Goal: Task Accomplishment & Management: Complete application form

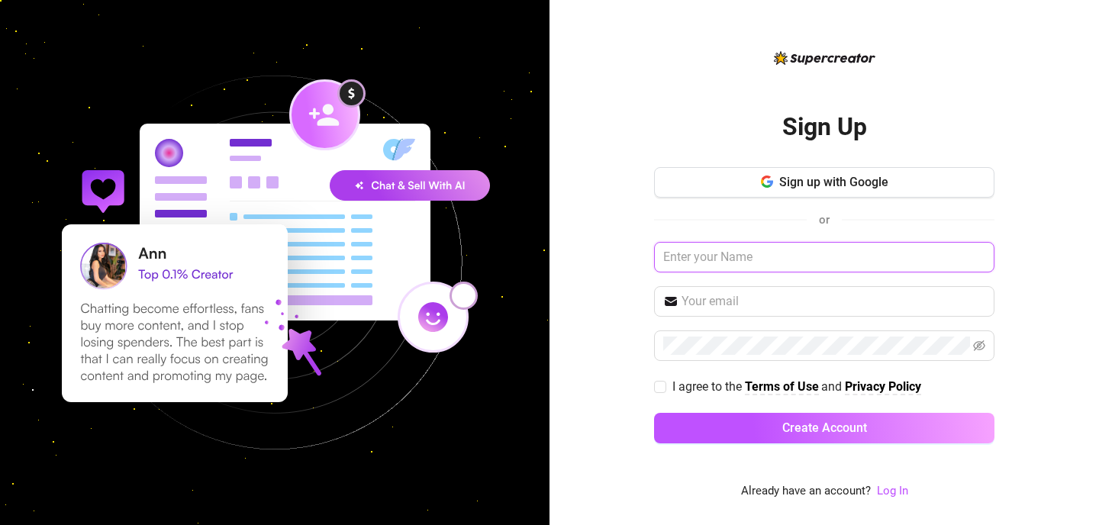
click at [756, 261] on input "text" at bounding box center [824, 257] width 341 height 31
type input "[PERSON_NAME]"
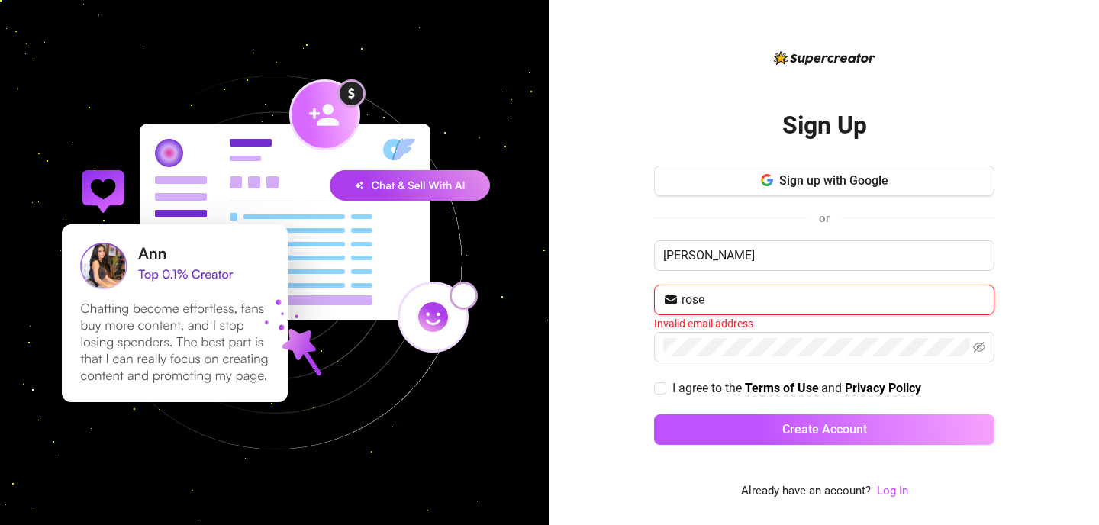
type input "[EMAIL_ADDRESS][DOMAIN_NAME]"
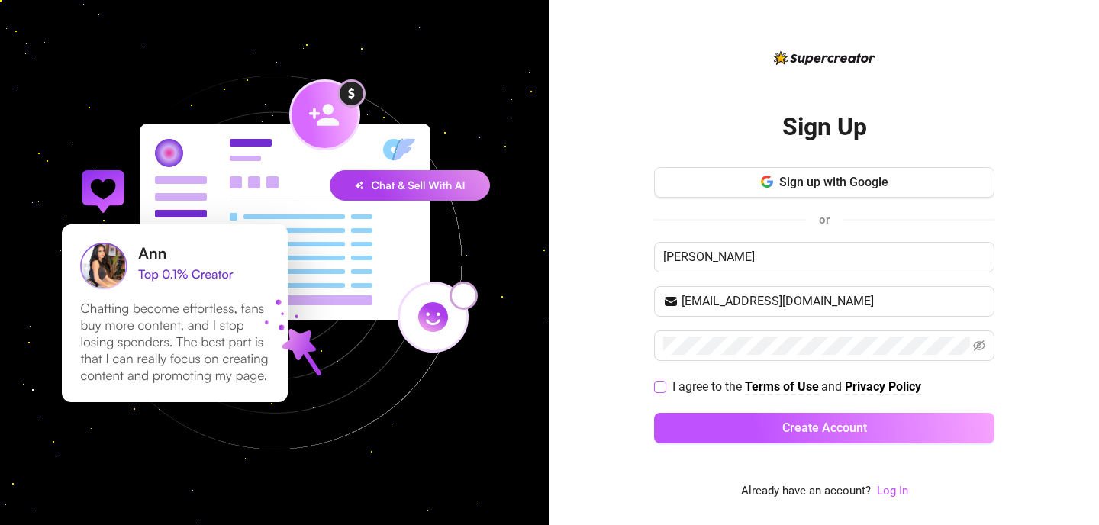
click at [667, 385] on span "I agree to the Terms of Use and Privacy Policy" at bounding box center [797, 386] width 261 height 19
click at [665, 385] on input "I agree to the Terms of Use and Privacy Policy" at bounding box center [659, 386] width 11 height 11
checkbox input "true"
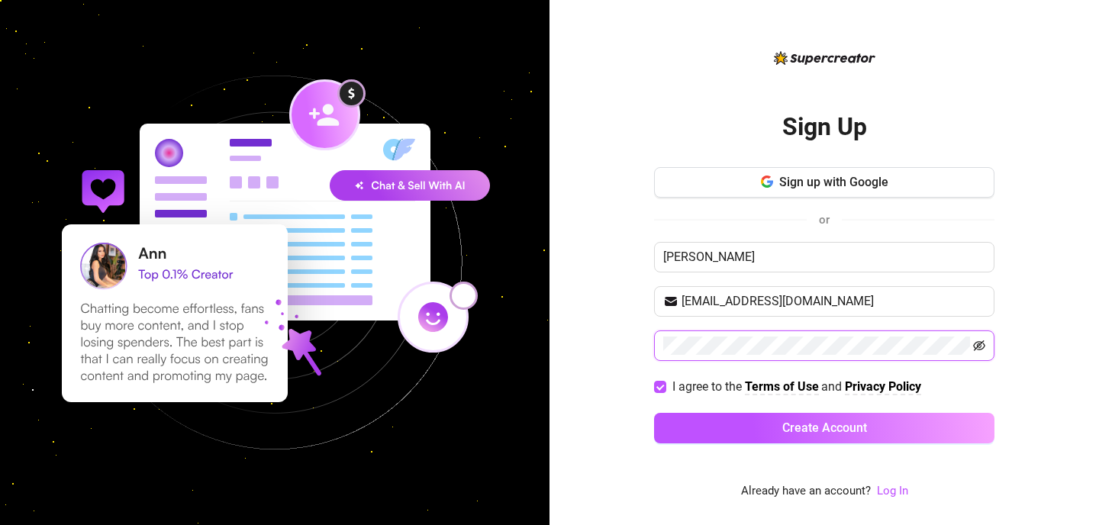
click at [981, 347] on icon "eye-invisible" at bounding box center [979, 346] width 12 height 12
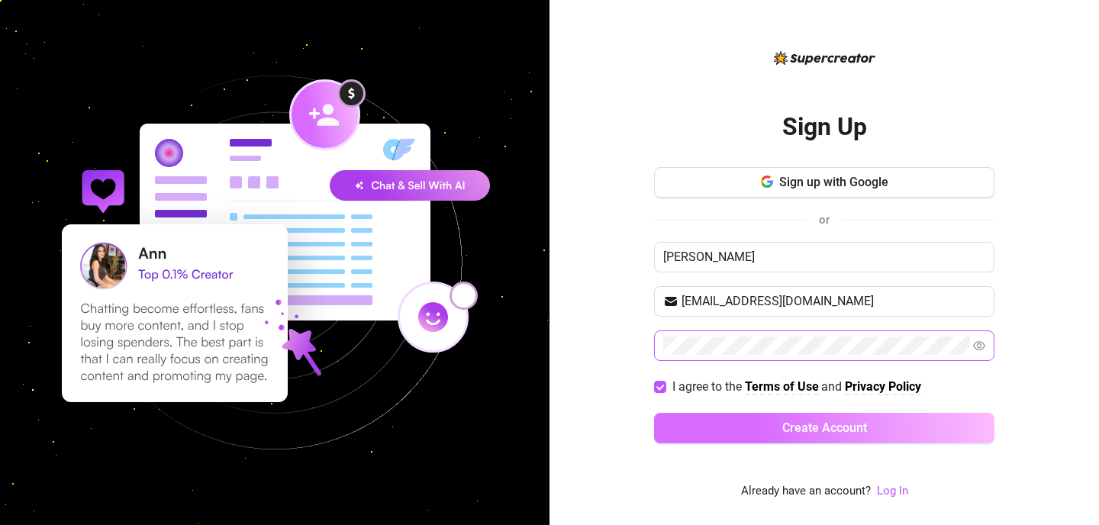
click at [793, 427] on span "Create Account" at bounding box center [825, 428] width 85 height 15
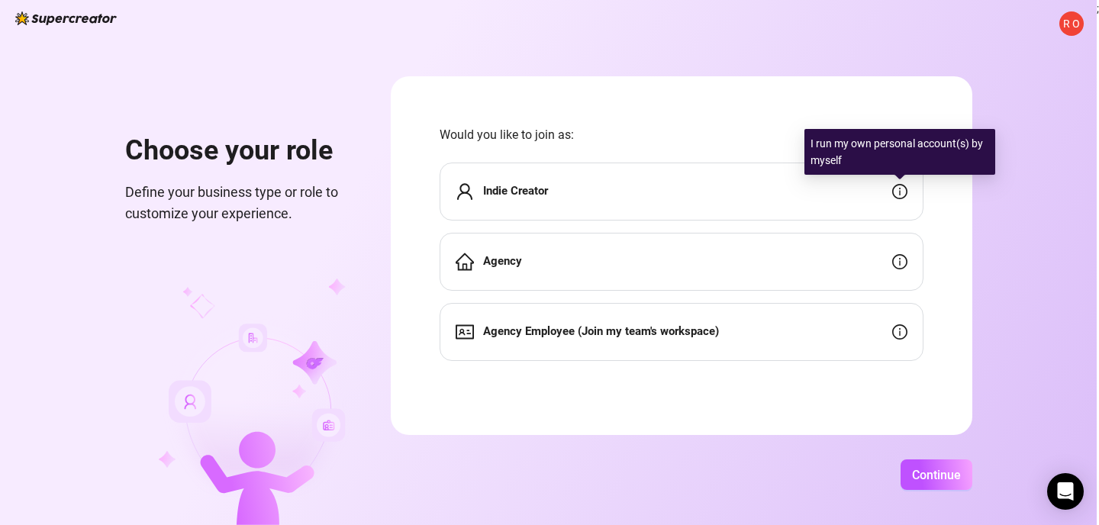
click at [905, 195] on icon "info-circle" at bounding box center [900, 191] width 15 height 15
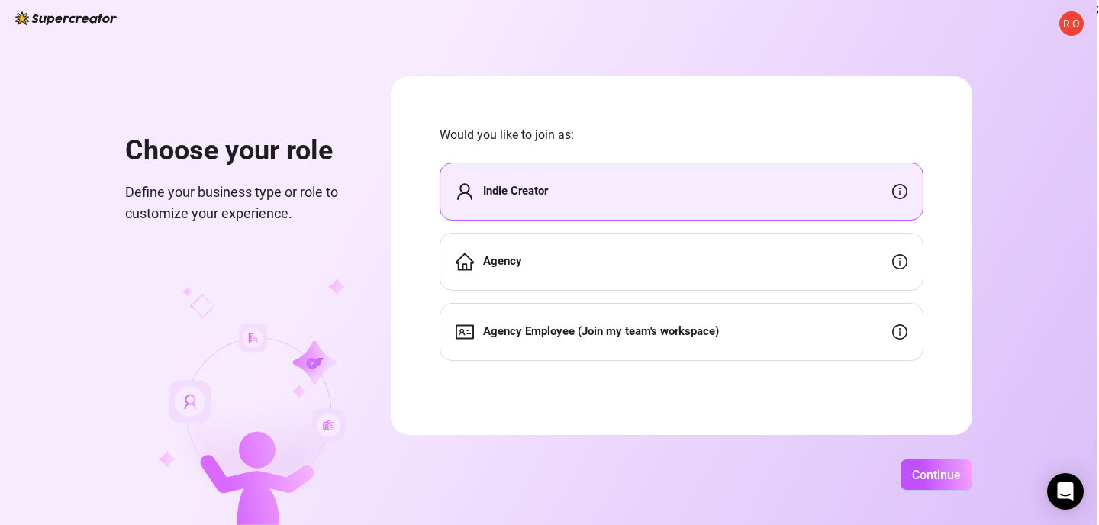
click at [899, 263] on icon "info-circle" at bounding box center [900, 262] width 2 height 8
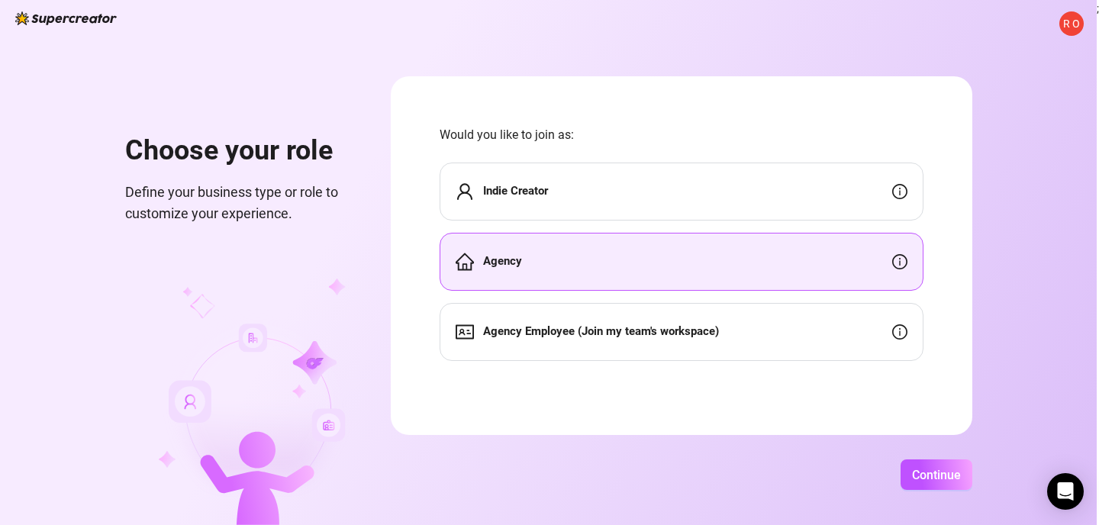
click at [757, 185] on div "Indie Creator" at bounding box center [682, 192] width 484 height 58
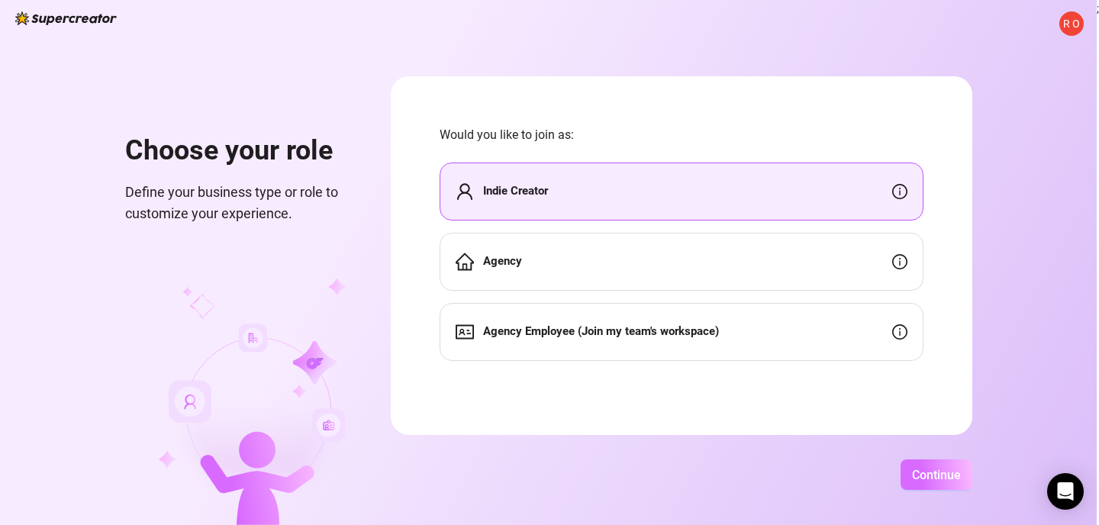
click at [936, 479] on span "Continue" at bounding box center [936, 475] width 49 height 15
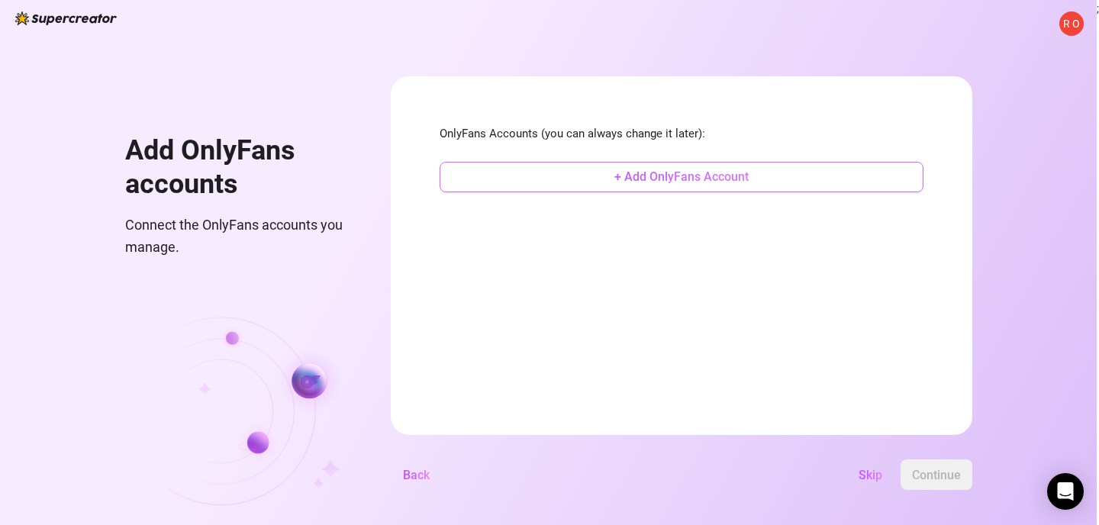
click at [630, 177] on span "+ Add OnlyFans Account" at bounding box center [682, 176] width 134 height 15
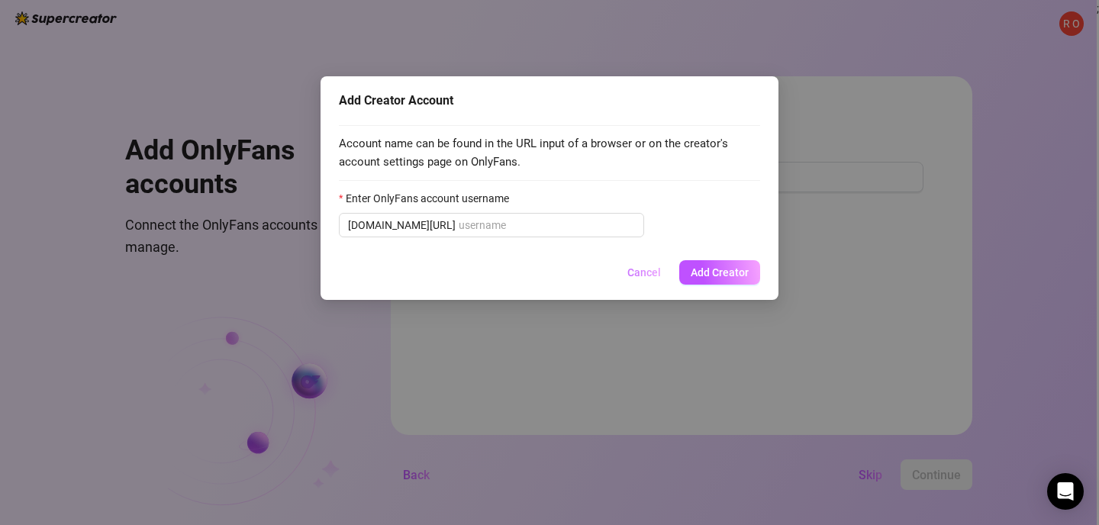
click at [638, 277] on span "Cancel" at bounding box center [645, 272] width 34 height 12
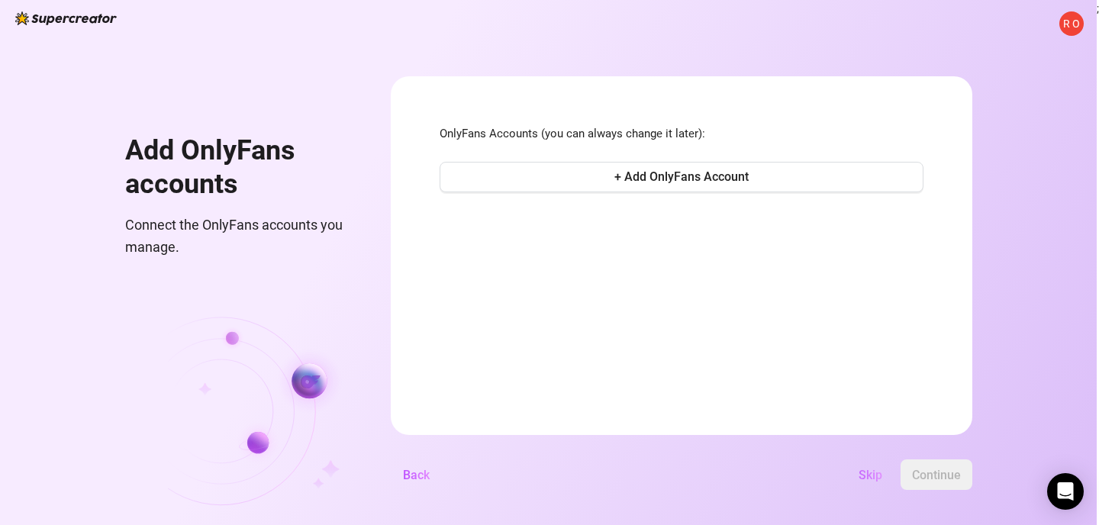
click at [870, 473] on span "Skip" at bounding box center [871, 475] width 24 height 15
